Goal: Transaction & Acquisition: Purchase product/service

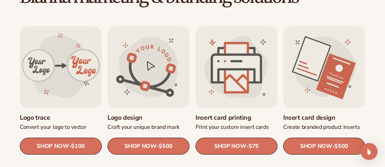
scroll to position [224, 0]
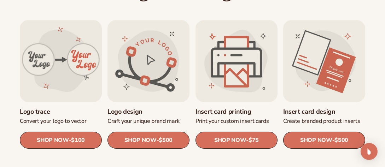
click at [155, 108] on link "Logo design" at bounding box center [148, 112] width 82 height 8
